Goal: Transaction & Acquisition: Subscribe to service/newsletter

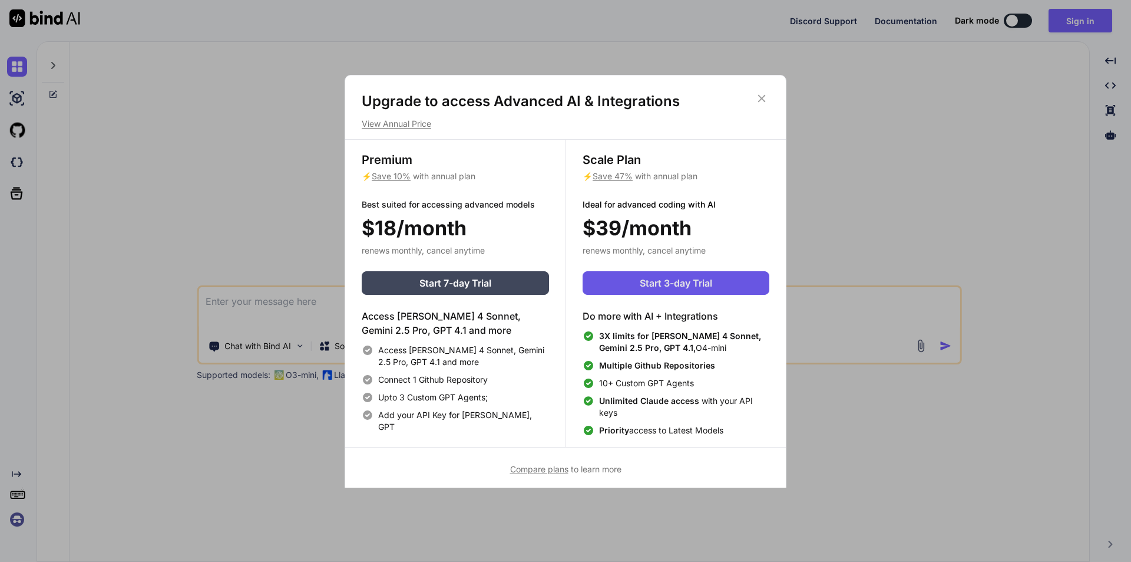
click at [686, 289] on span "Start 3-day Trial" at bounding box center [676, 283] width 72 height 14
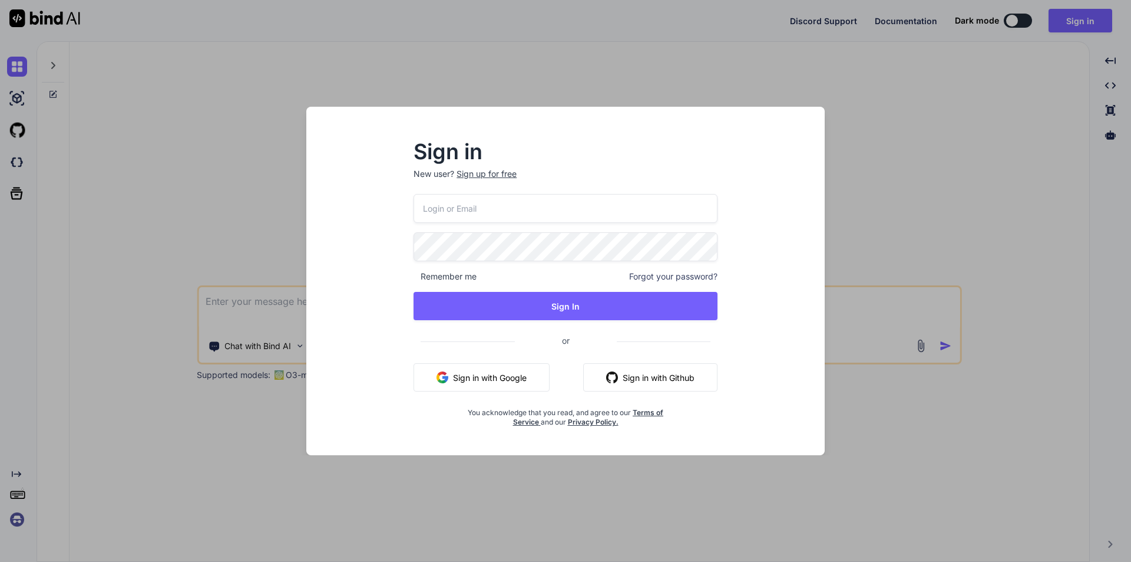
click at [505, 371] on button "Sign in with Google" at bounding box center [482, 377] width 136 height 28
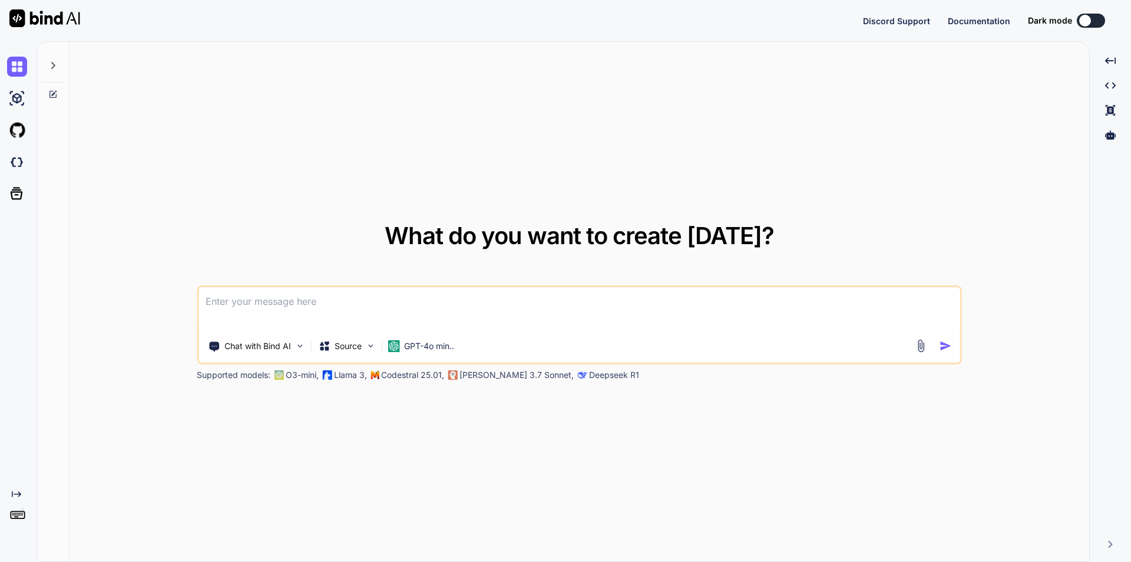
type textarea "x"
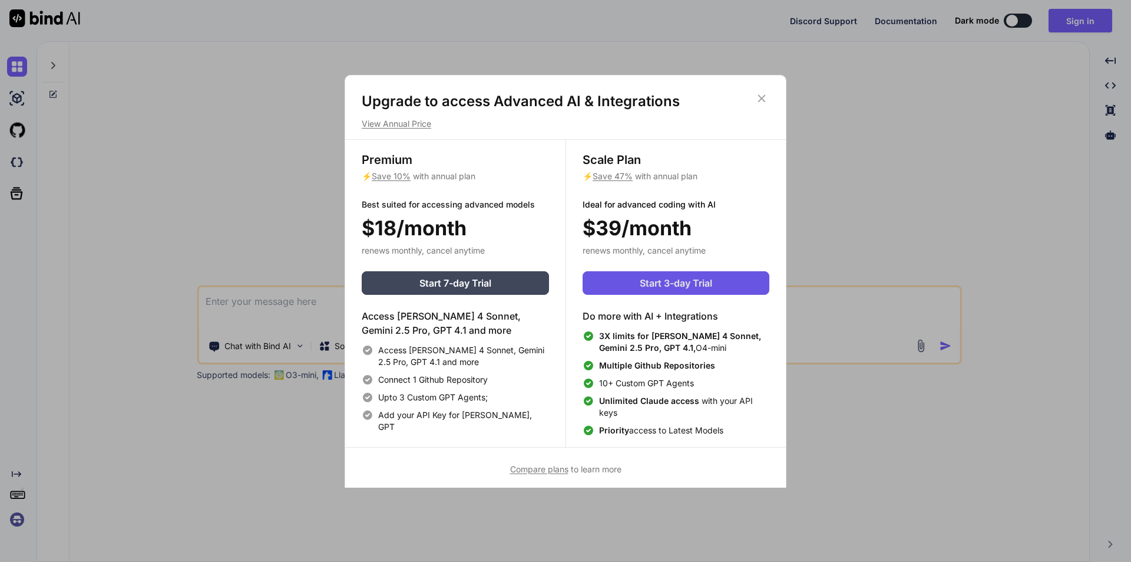
click at [678, 288] on span "Start 3-day Trial" at bounding box center [676, 283] width 72 height 14
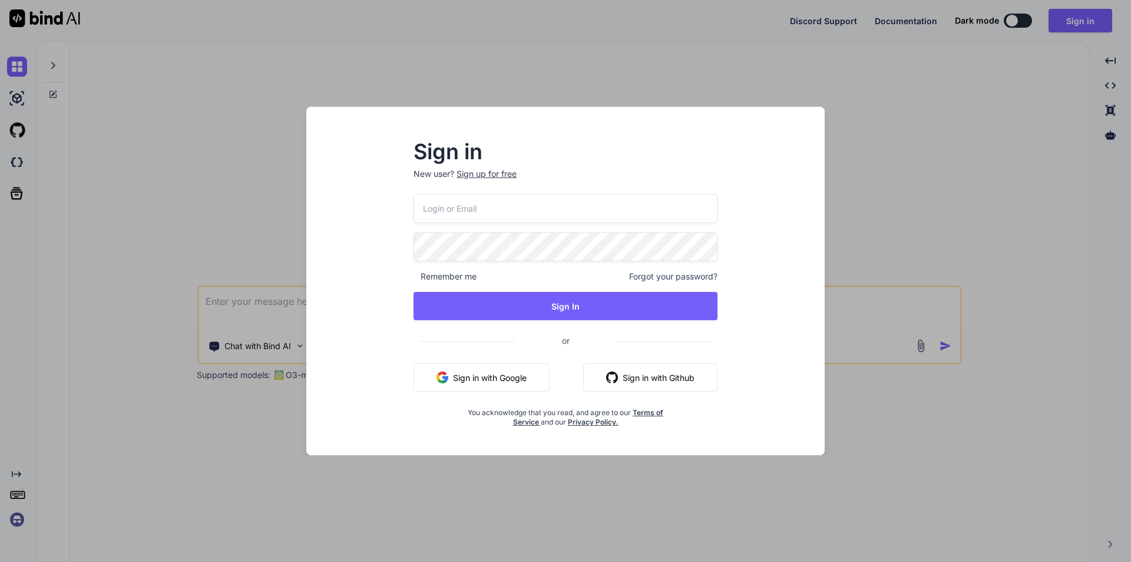
click at [934, 138] on div "Sign in New user? Sign up for free Remember me Forgot your password? Sign In or…" at bounding box center [565, 281] width 1131 height 562
